Goal: Task Accomplishment & Management: Complete application form

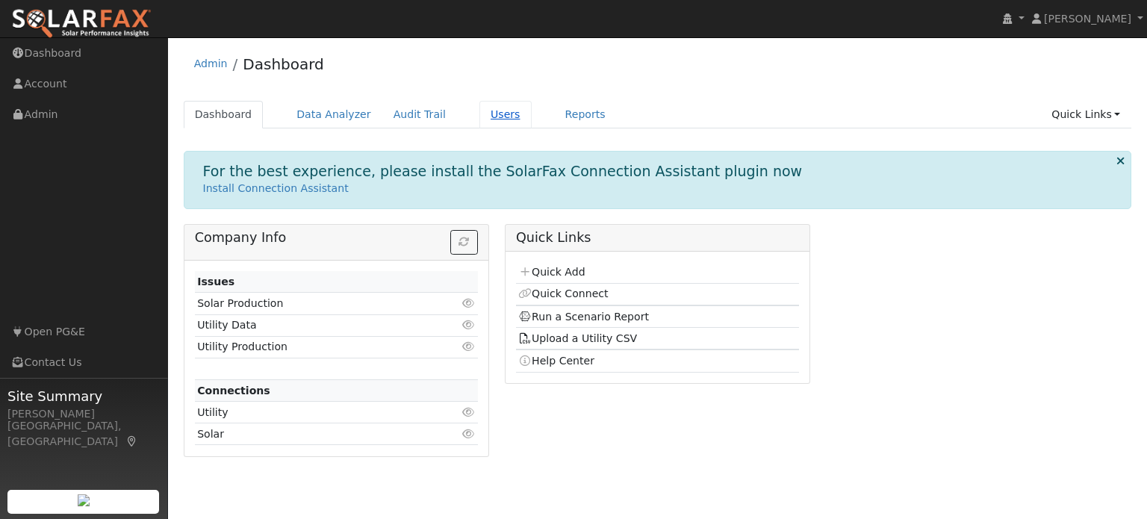
click at [484, 114] on link "Users" at bounding box center [505, 115] width 52 height 28
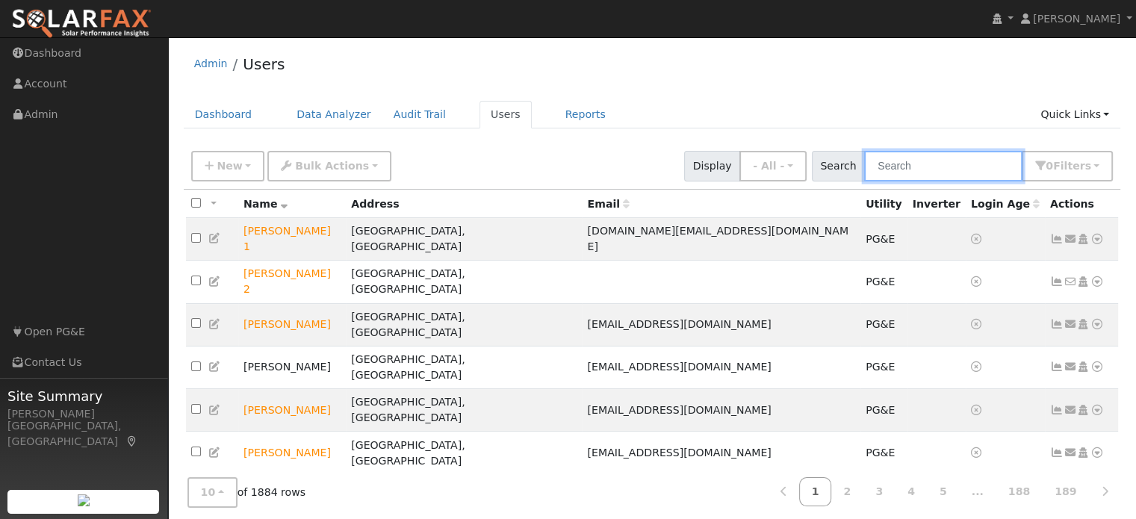
click at [915, 166] on input "text" at bounding box center [943, 166] width 158 height 31
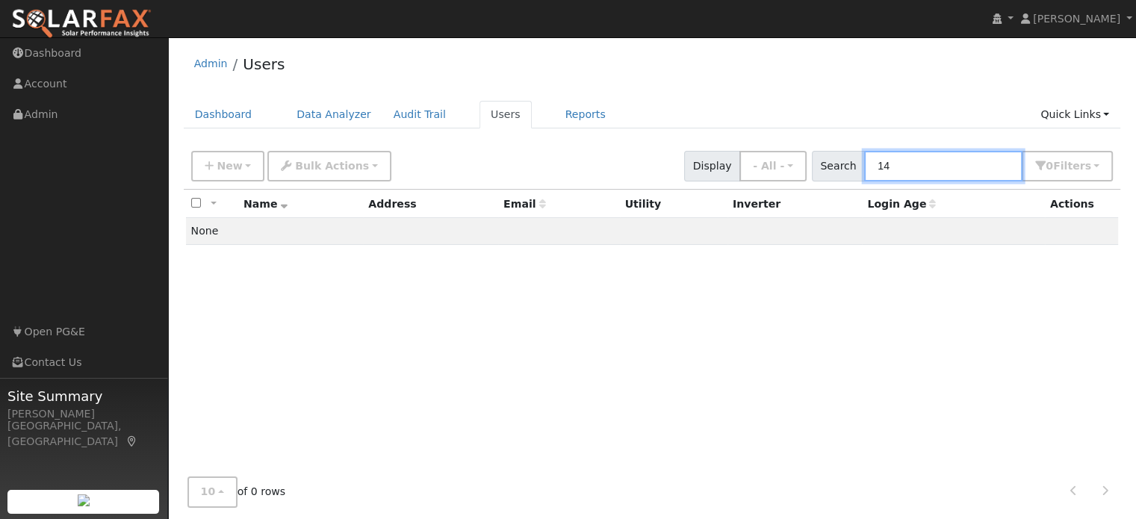
type input "1"
type input "m"
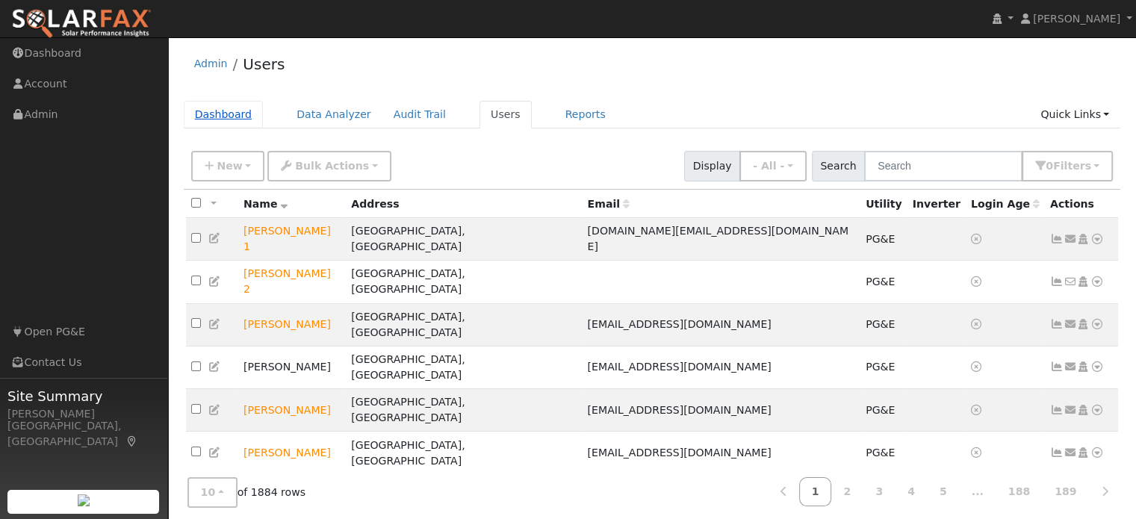
click at [217, 111] on link "Dashboard" at bounding box center [224, 115] width 80 height 28
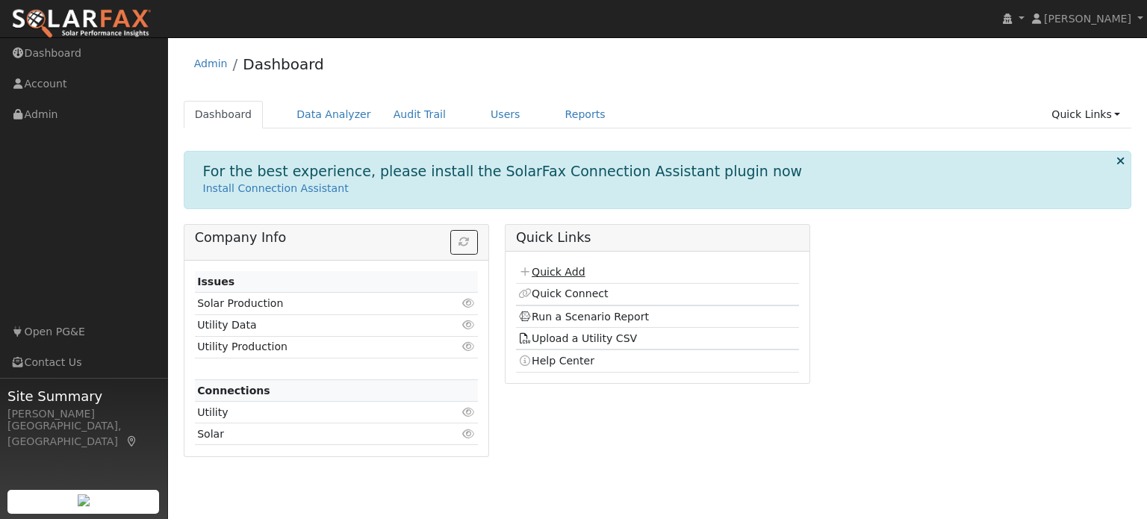
click at [565, 276] on link "Quick Add" at bounding box center [551, 272] width 66 height 12
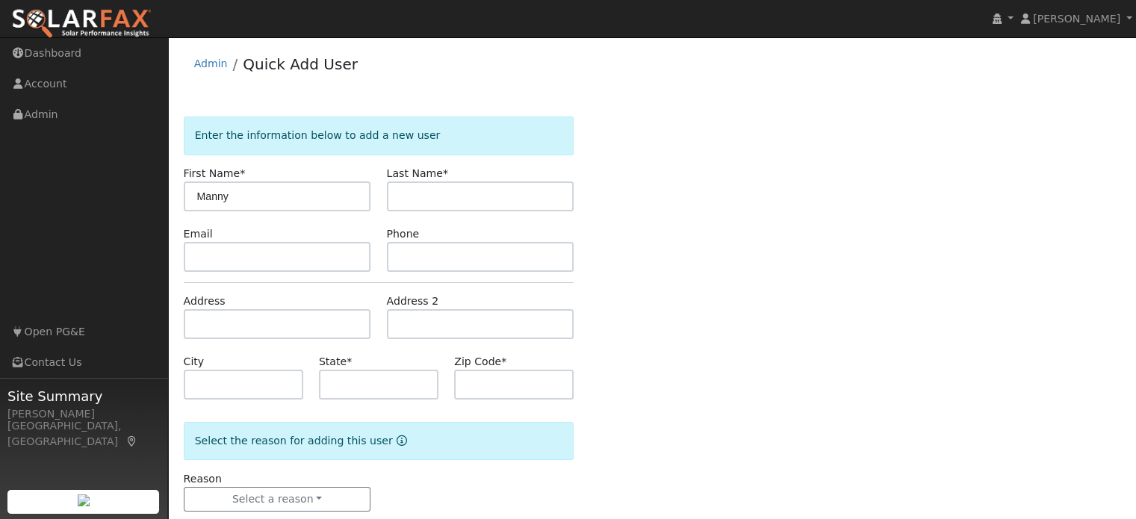
type input "Manny"
click at [414, 196] on input "text" at bounding box center [480, 196] width 187 height 30
type input "Rodriguez"
click at [254, 332] on input "text" at bounding box center [277, 324] width 187 height 30
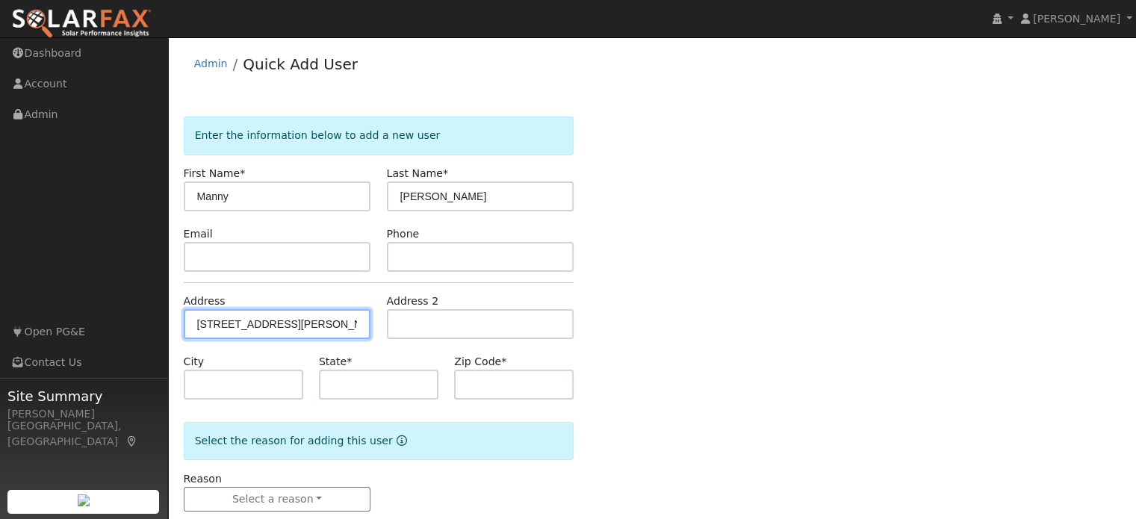
type input "1419 Hollingsworth Drive"
type input "Lincoln"
type input "CA"
type input "95648"
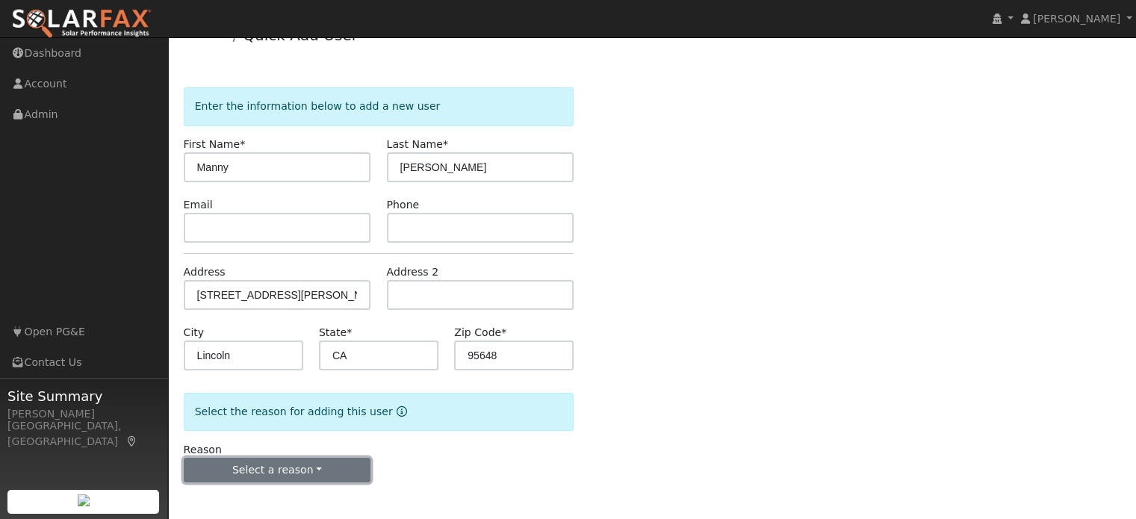
click at [270, 468] on button "Select a reason" at bounding box center [277, 470] width 187 height 25
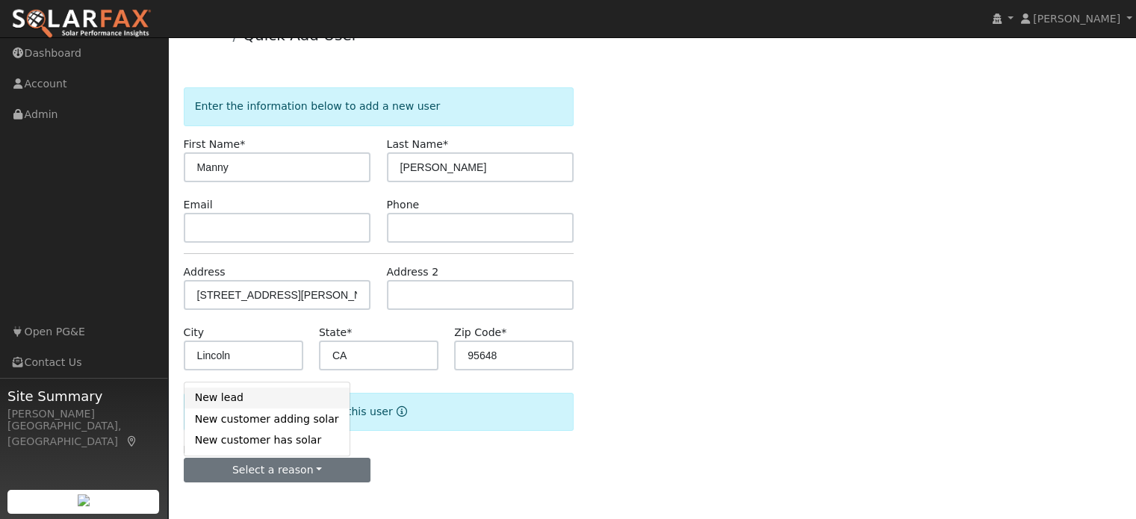
click at [230, 403] on link "New lead" at bounding box center [266, 398] width 165 height 21
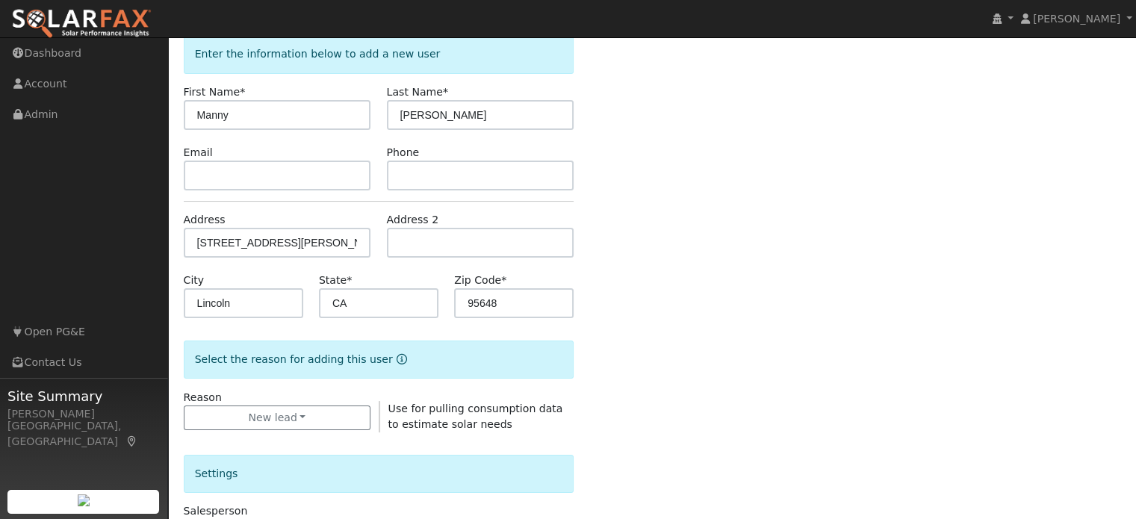
scroll to position [253, 0]
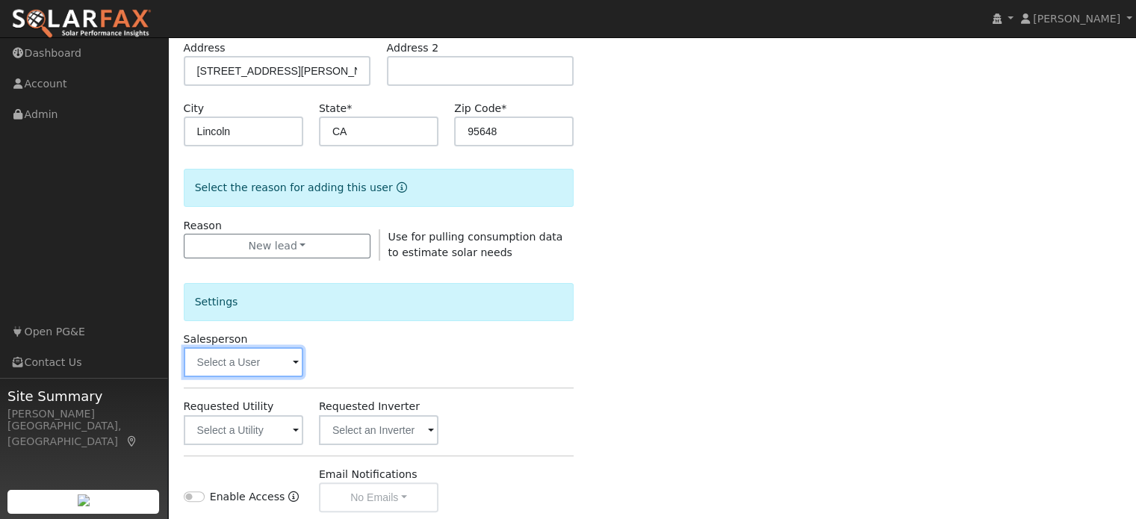
click at [214, 367] on input "text" at bounding box center [243, 362] width 119 height 30
click at [262, 361] on input "text" at bounding box center [243, 362] width 119 height 30
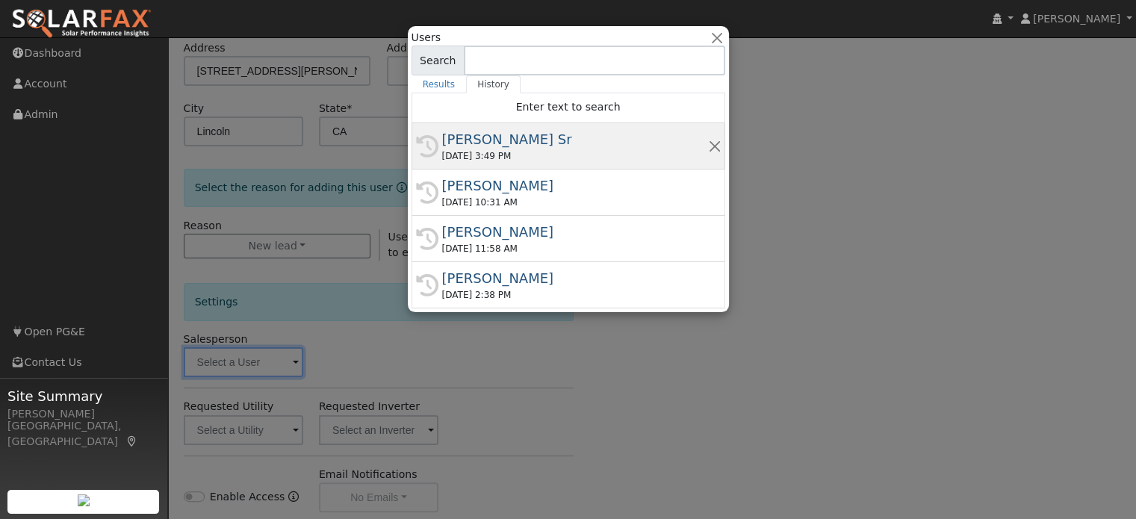
click at [489, 142] on div "Mark Schroeder Sr" at bounding box center [575, 139] width 266 height 20
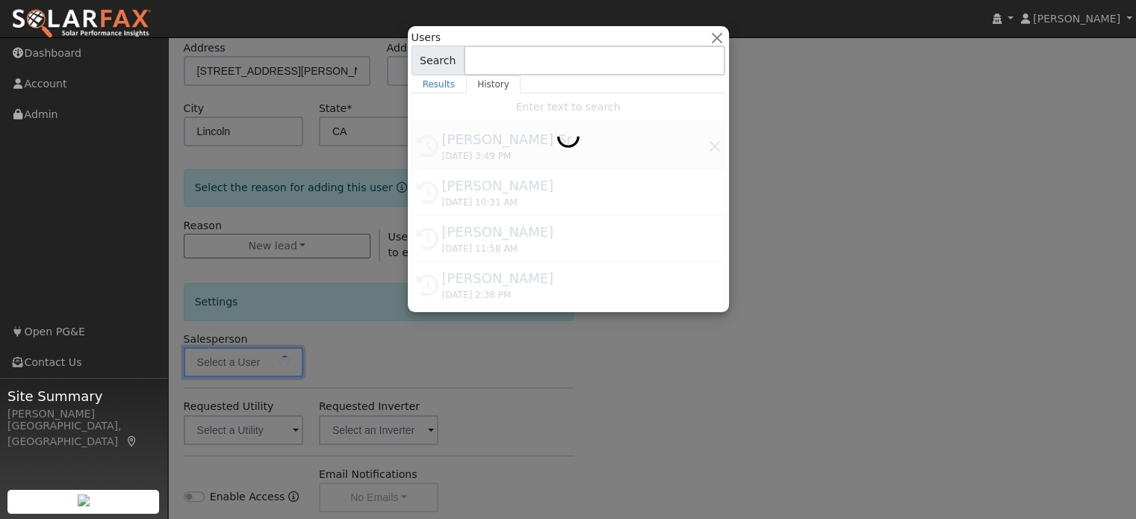
type input "Mark Schroeder Sr"
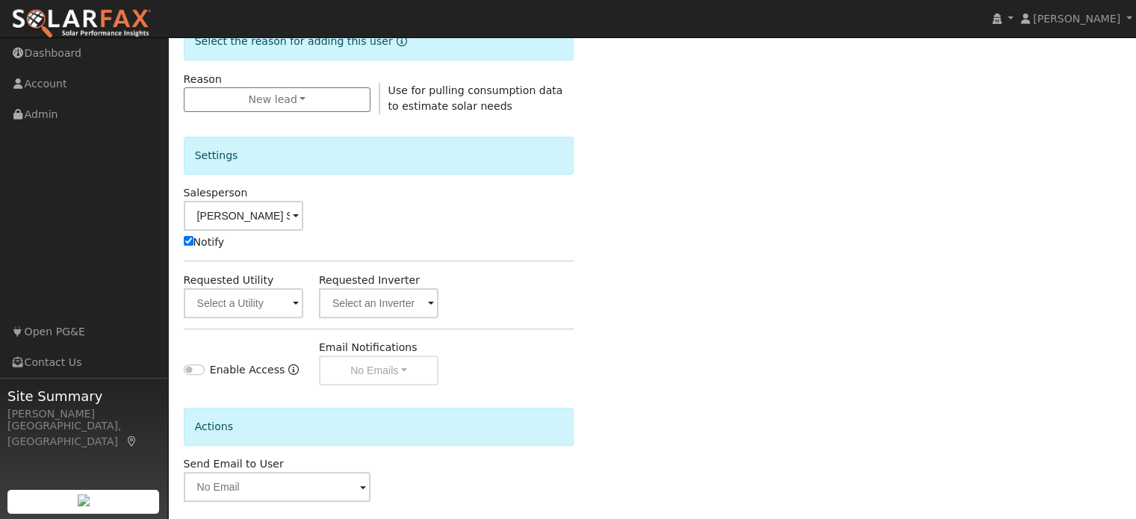
scroll to position [403, 0]
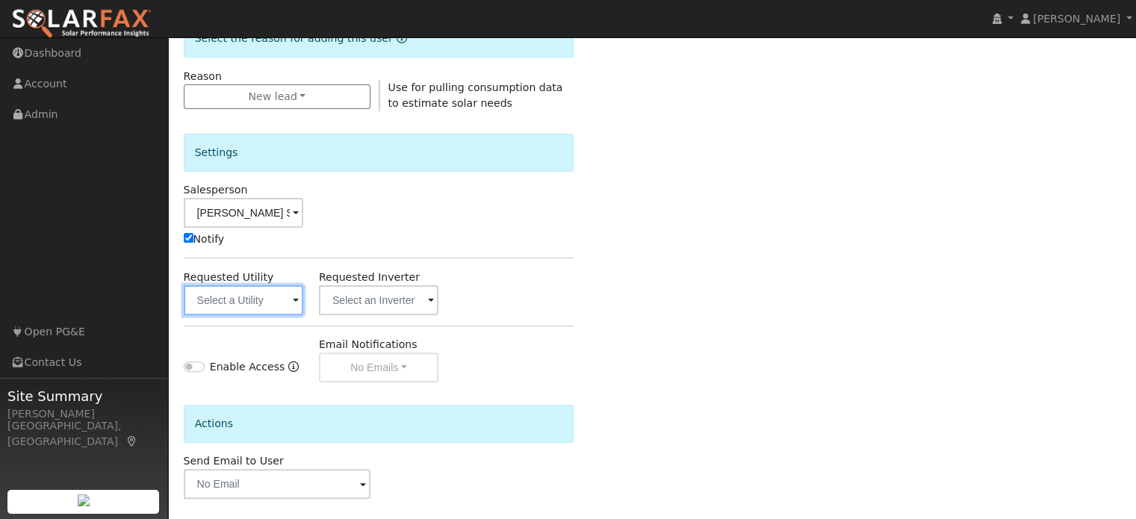
click at [259, 300] on input "text" at bounding box center [243, 300] width 119 height 30
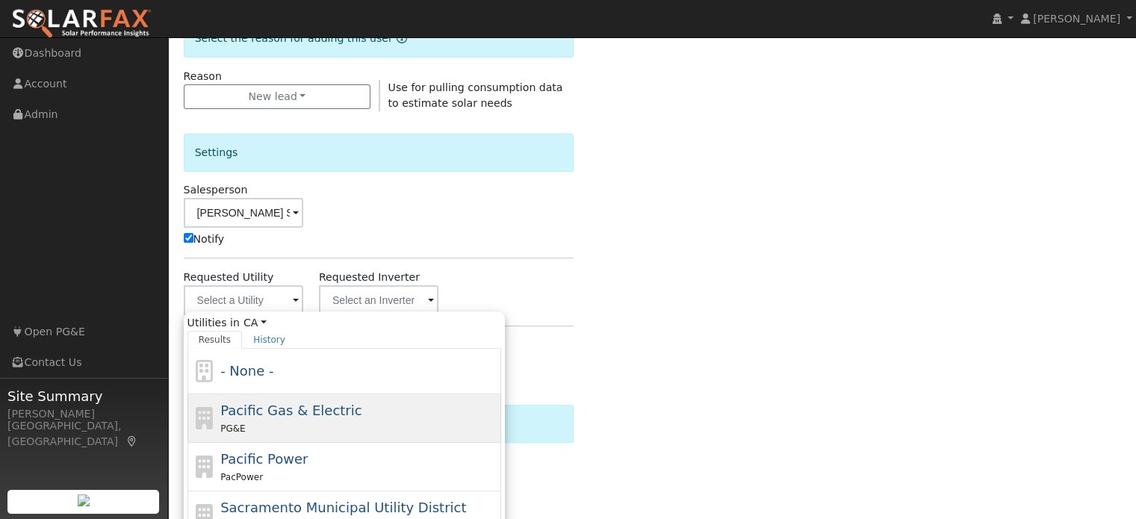
click at [275, 415] on span "Pacific Gas & Electric" at bounding box center [290, 411] width 141 height 16
type input "Pacific Gas & Electric"
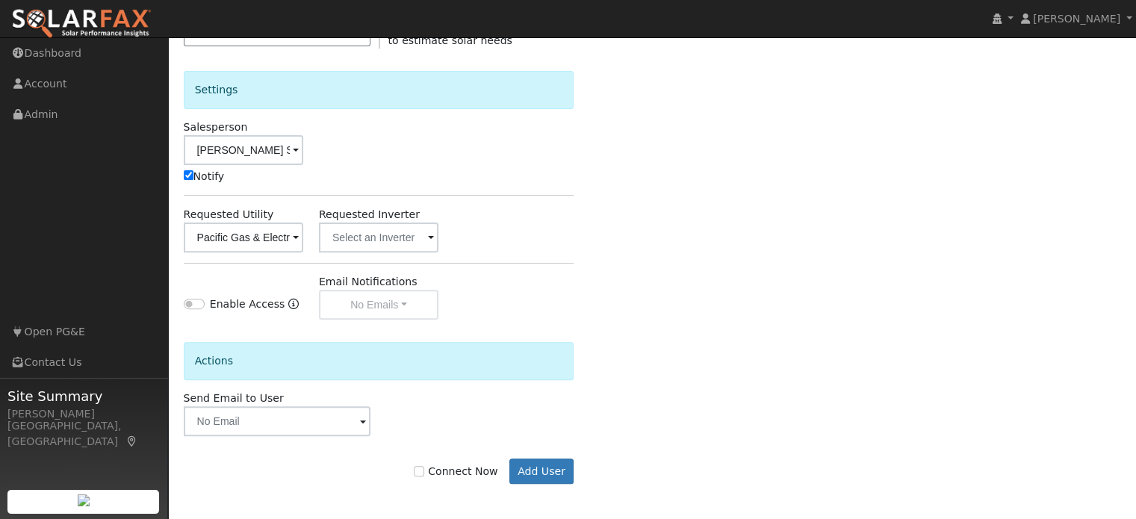
scroll to position [466, 0]
click at [424, 468] on input "Connect Now" at bounding box center [419, 470] width 10 height 10
checkbox input "true"
click at [553, 471] on button "Add User" at bounding box center [541, 470] width 65 height 25
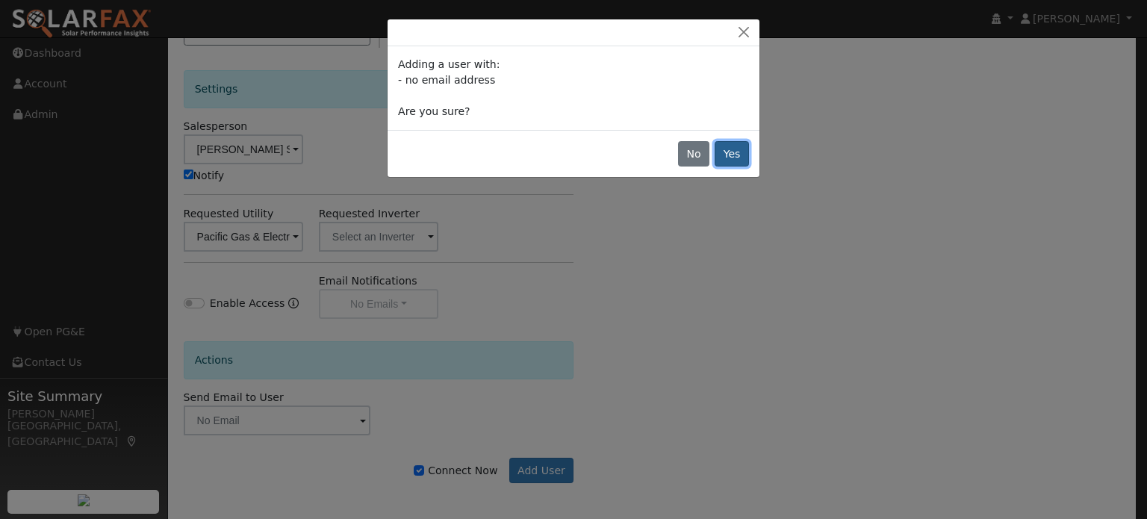
click at [739, 144] on button "Yes" at bounding box center [732, 153] width 34 height 25
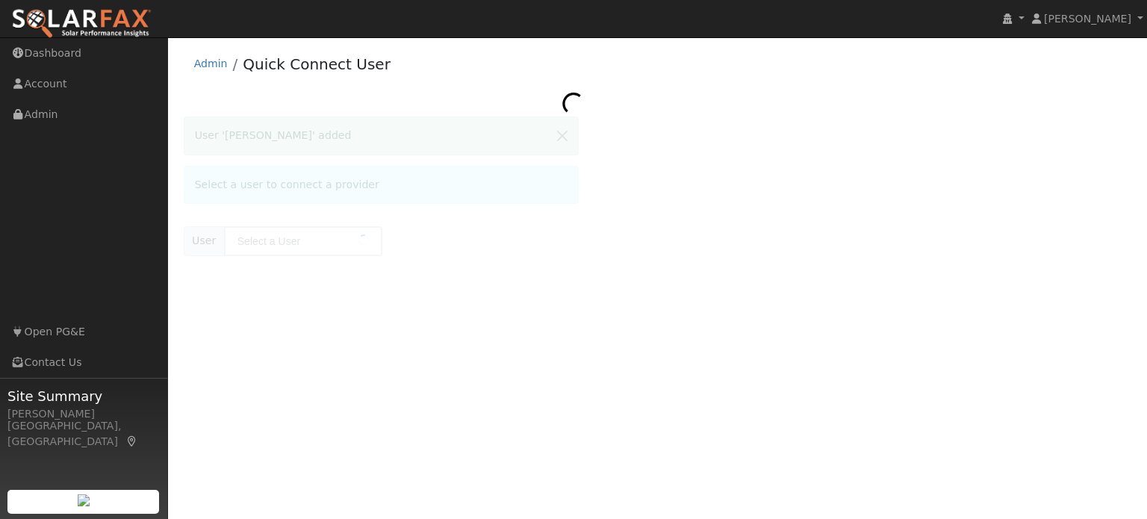
type input "[PERSON_NAME]"
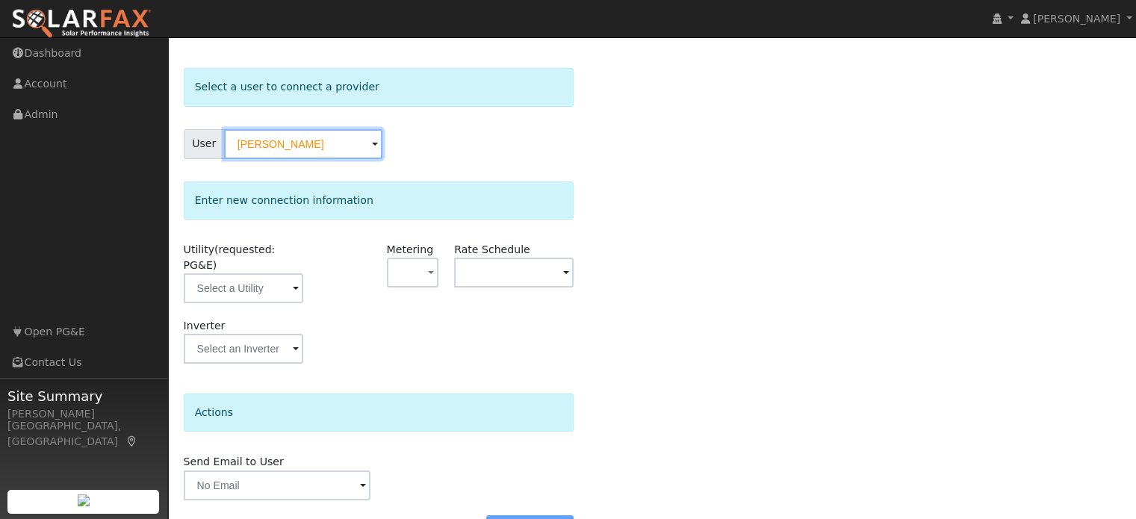
scroll to position [75, 0]
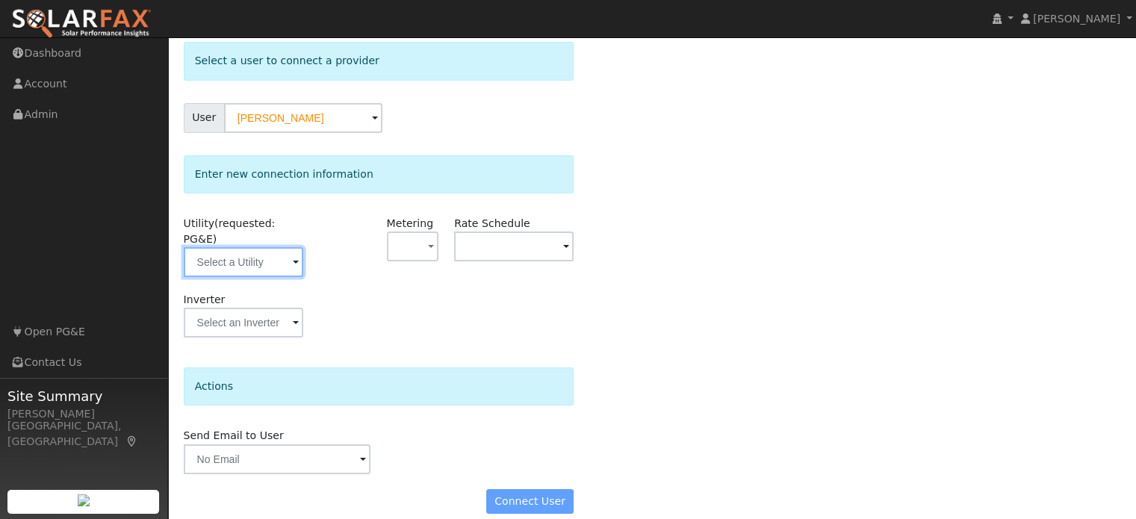
click at [243, 247] on input "text" at bounding box center [243, 262] width 119 height 30
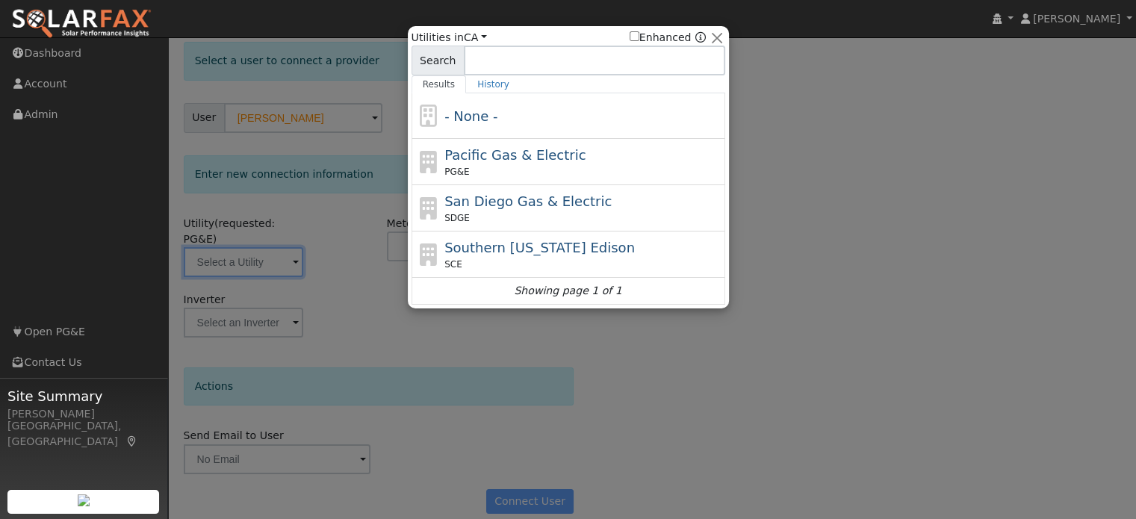
click at [478, 155] on span "Pacific Gas & Electric" at bounding box center [514, 155] width 141 height 16
type input "PG&E"
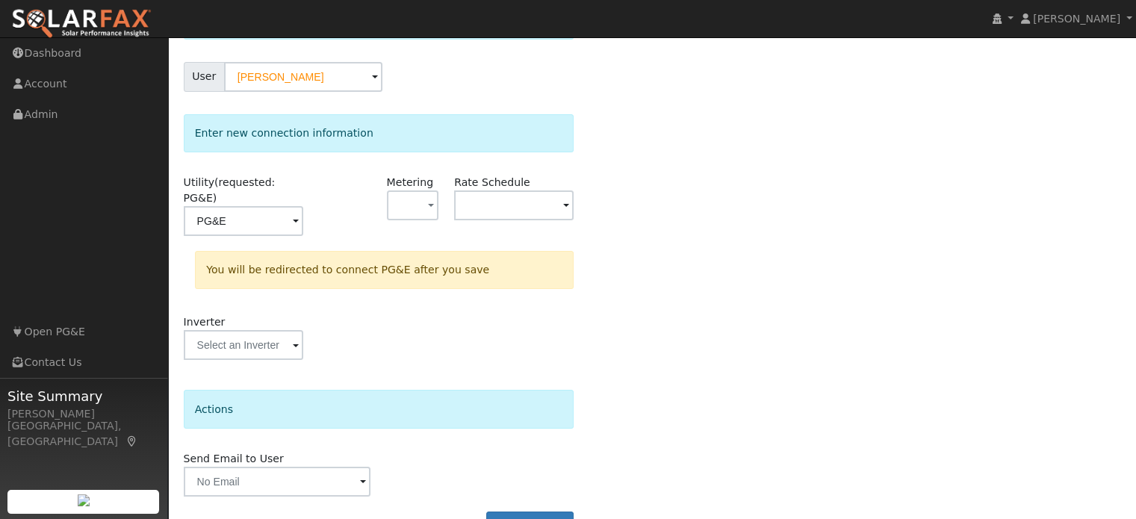
scroll to position [138, 0]
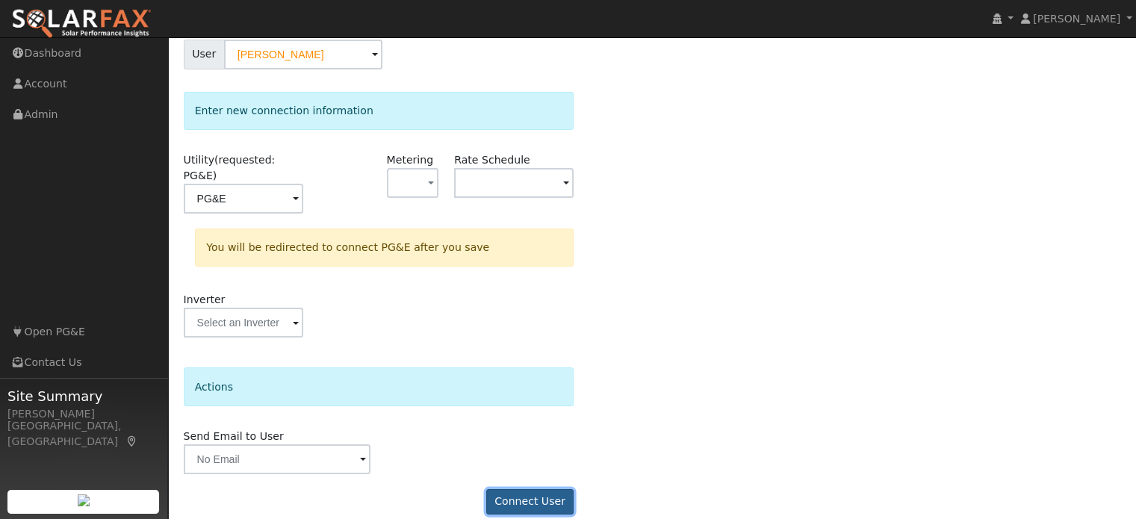
click at [532, 489] on button "Connect User" at bounding box center [530, 501] width 88 height 25
